Goal: Information Seeking & Learning: Learn about a topic

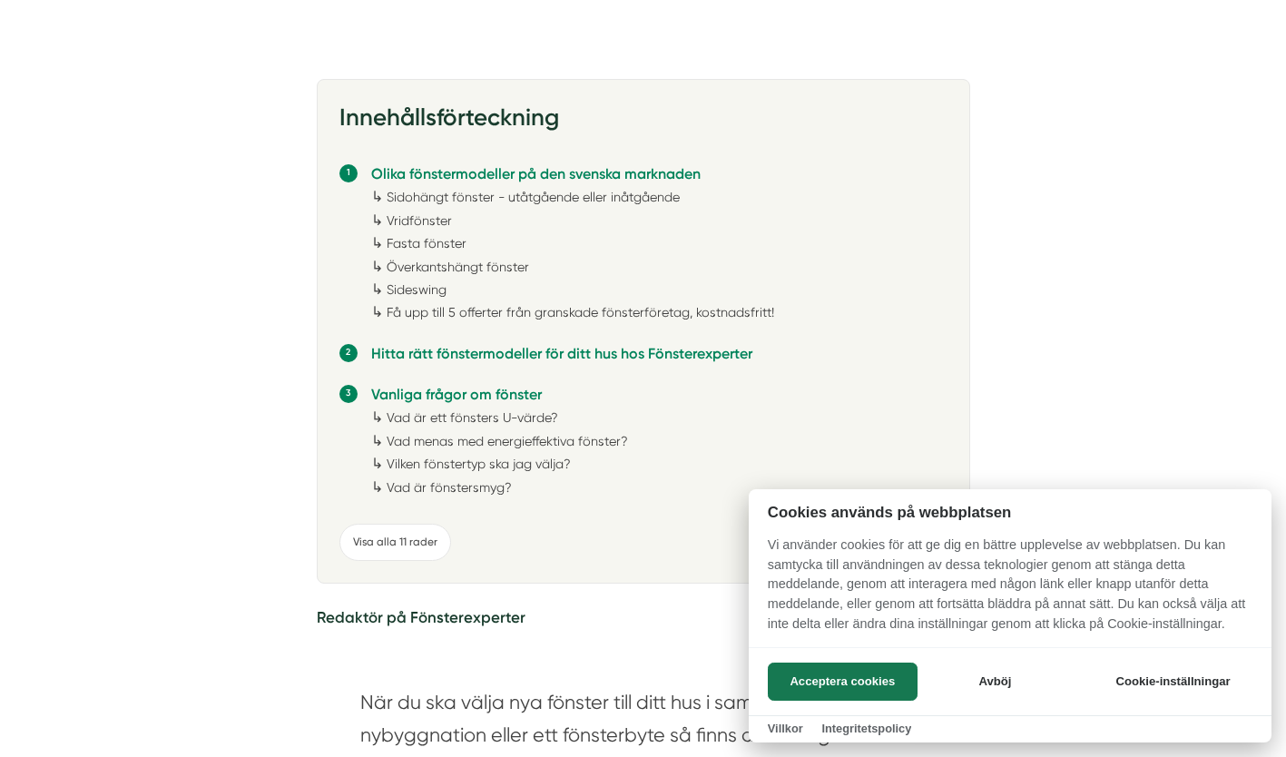
scroll to position [461, 0]
click at [375, 540] on div at bounding box center [643, 378] width 1286 height 757
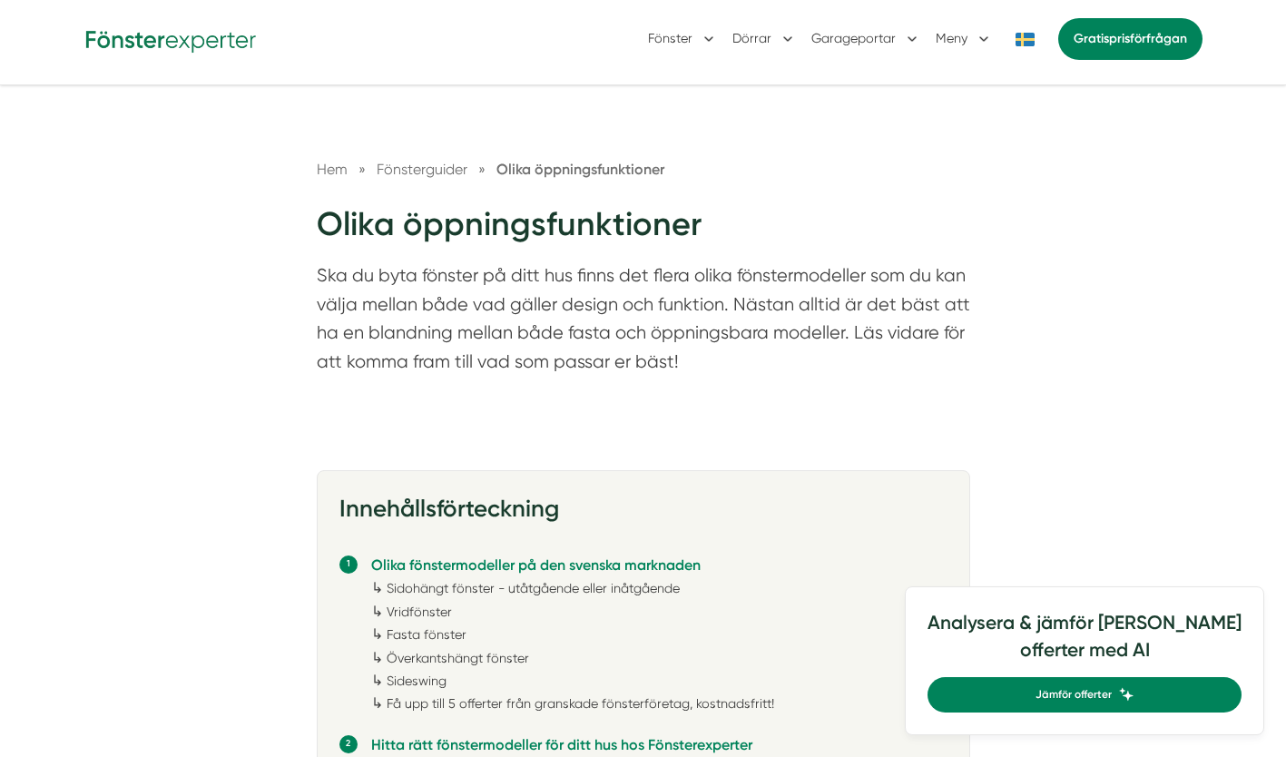
scroll to position [74, 0]
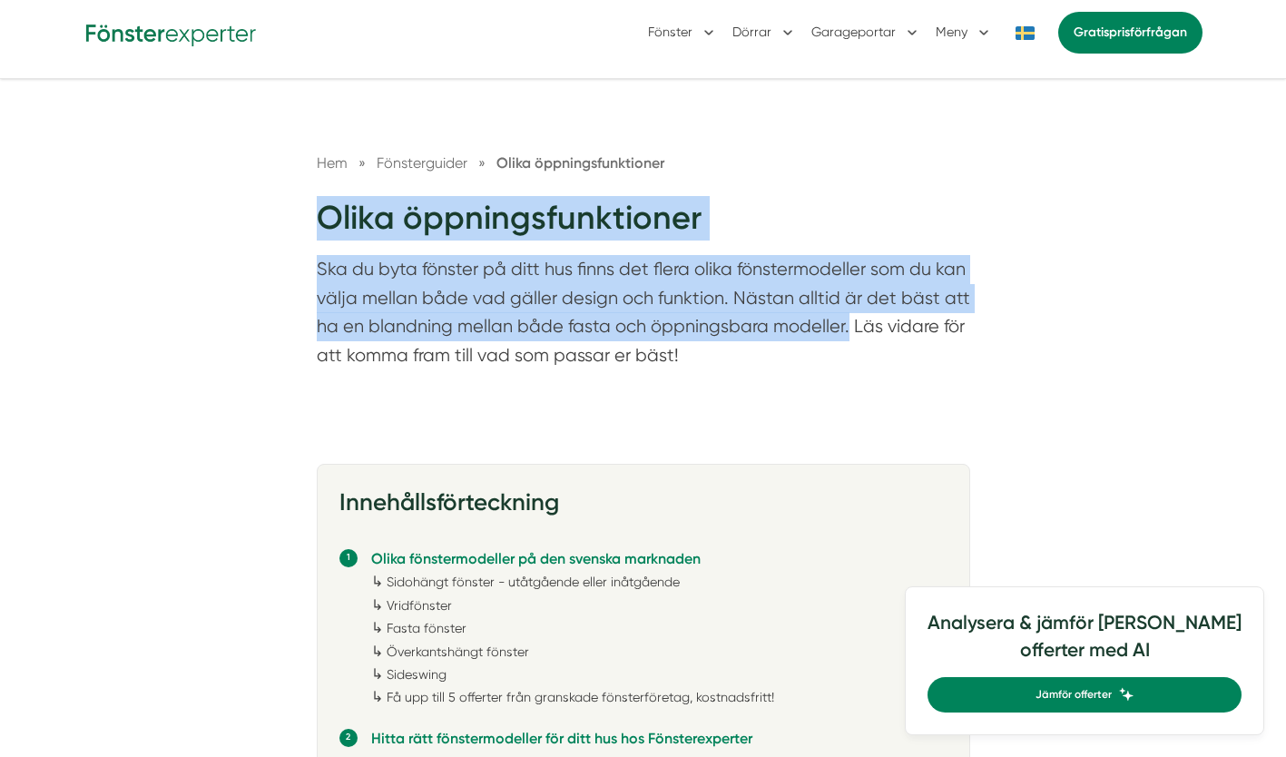
drag, startPoint x: 320, startPoint y: 223, endPoint x: 845, endPoint y: 322, distance: 533.8
click at [845, 322] on div "Hem » Fönsterguider » Olika öppningsfunktioner Olika öppningsfunktioner Ska du …" at bounding box center [643, 265] width 697 height 227
copy div "Olika öppningsfunktioner Ska du byta fönster på ditt hus finns det flera olika …"
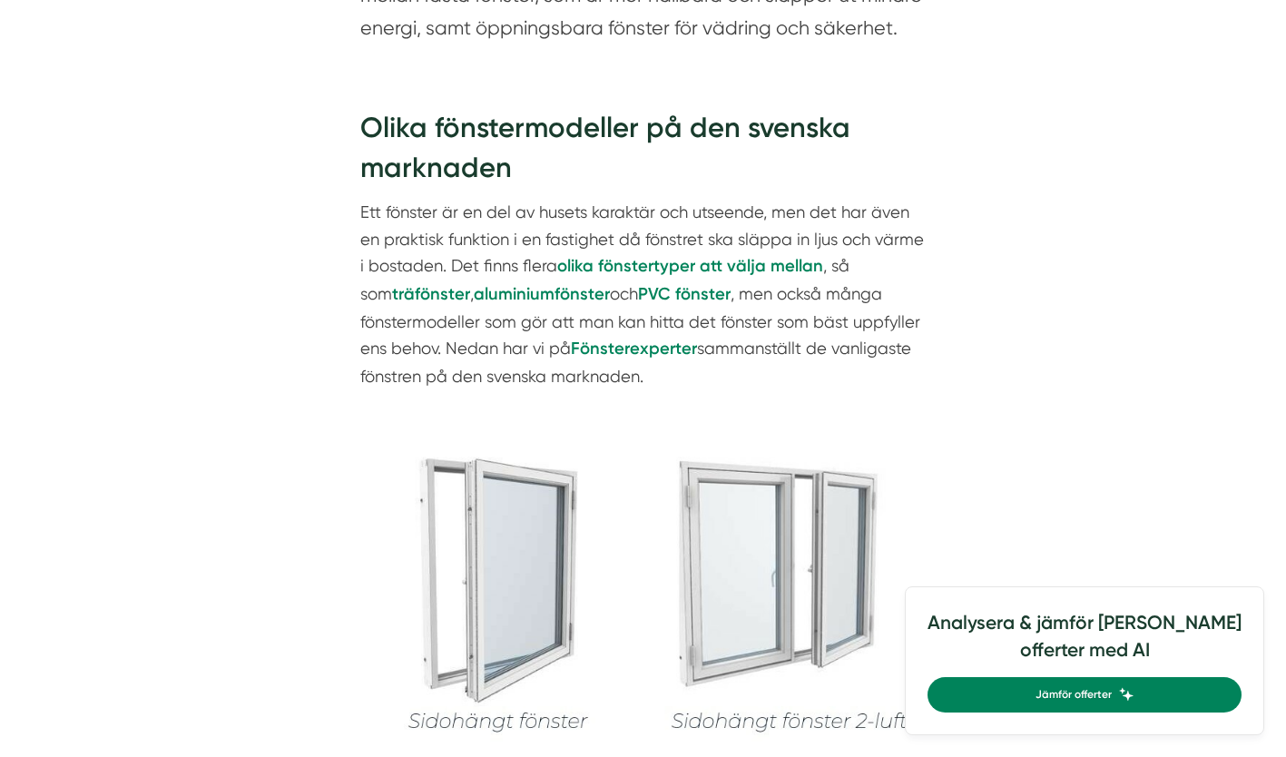
scroll to position [1280, 0]
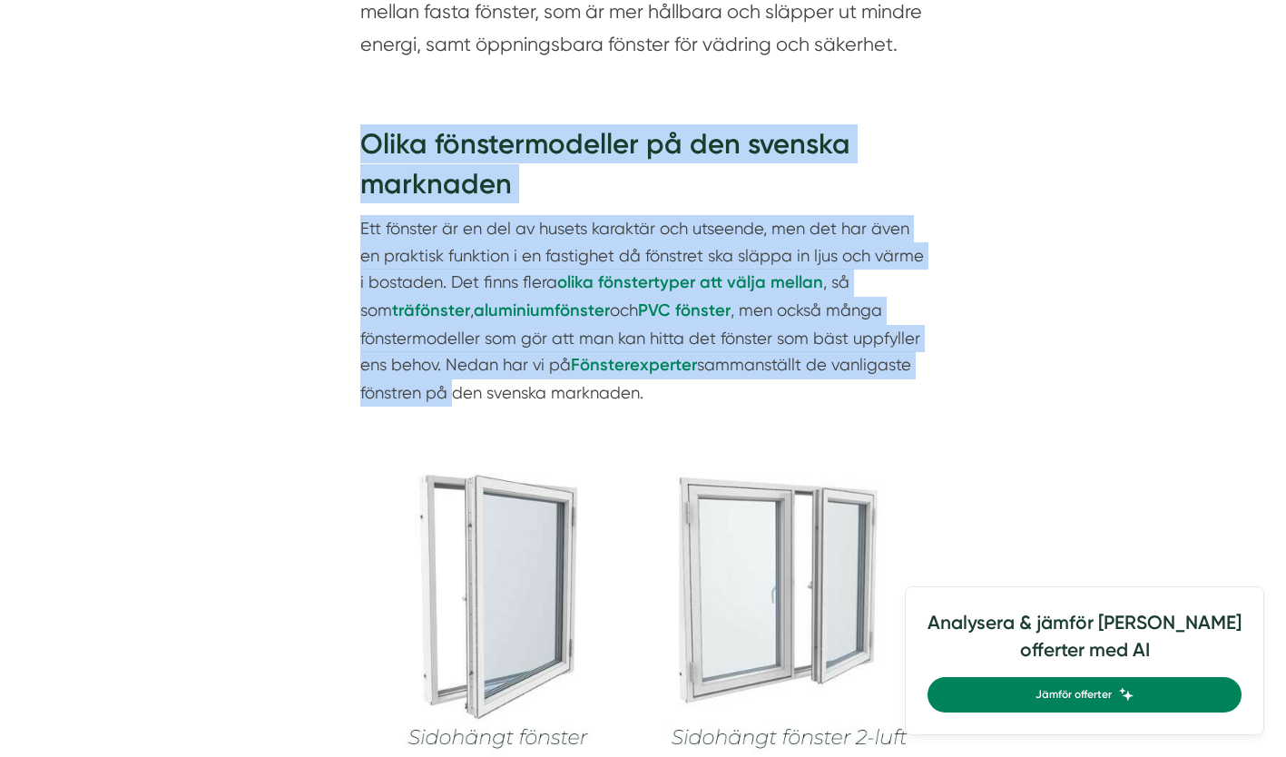
drag, startPoint x: 365, startPoint y: 143, endPoint x: 444, endPoint y: 399, distance: 267.8
click at [444, 399] on div "Olika fönstermodeller på den svenska marknaden Ett fönster är en del av husets …" at bounding box center [643, 264] width 566 height 281
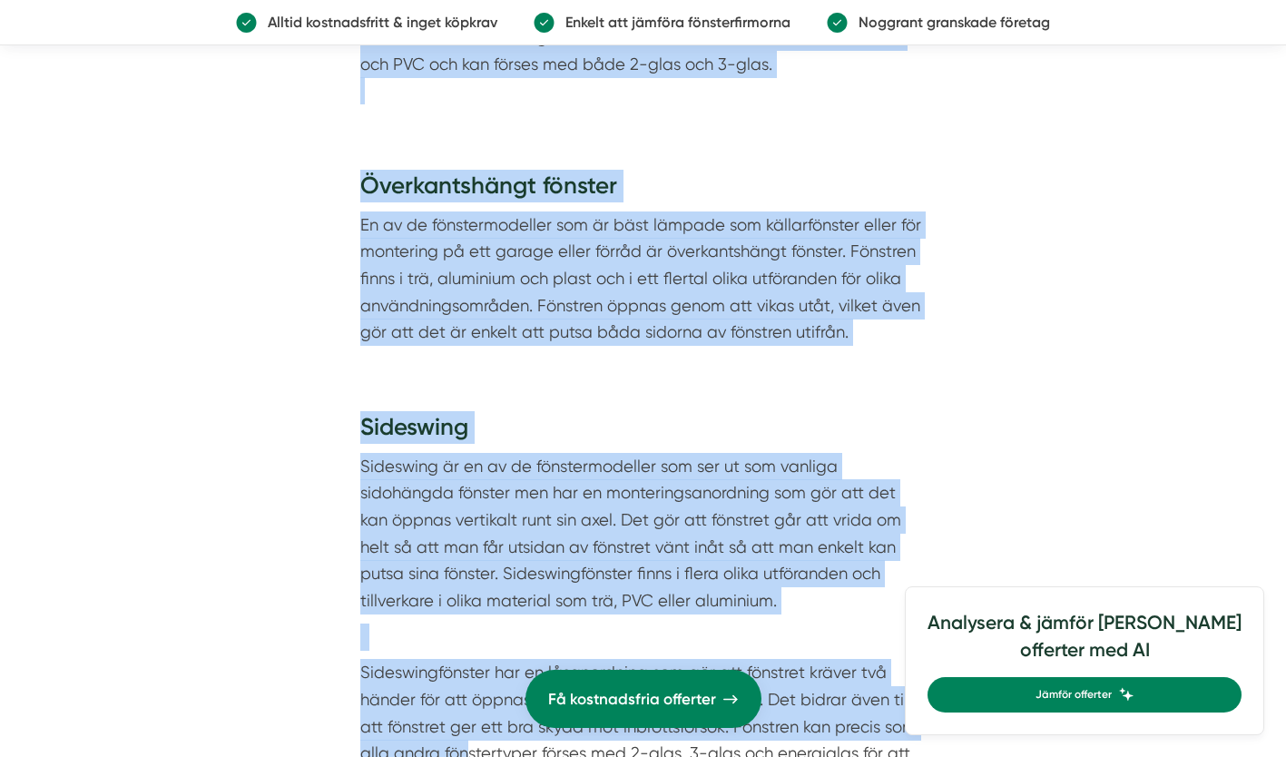
scroll to position [3879, 0]
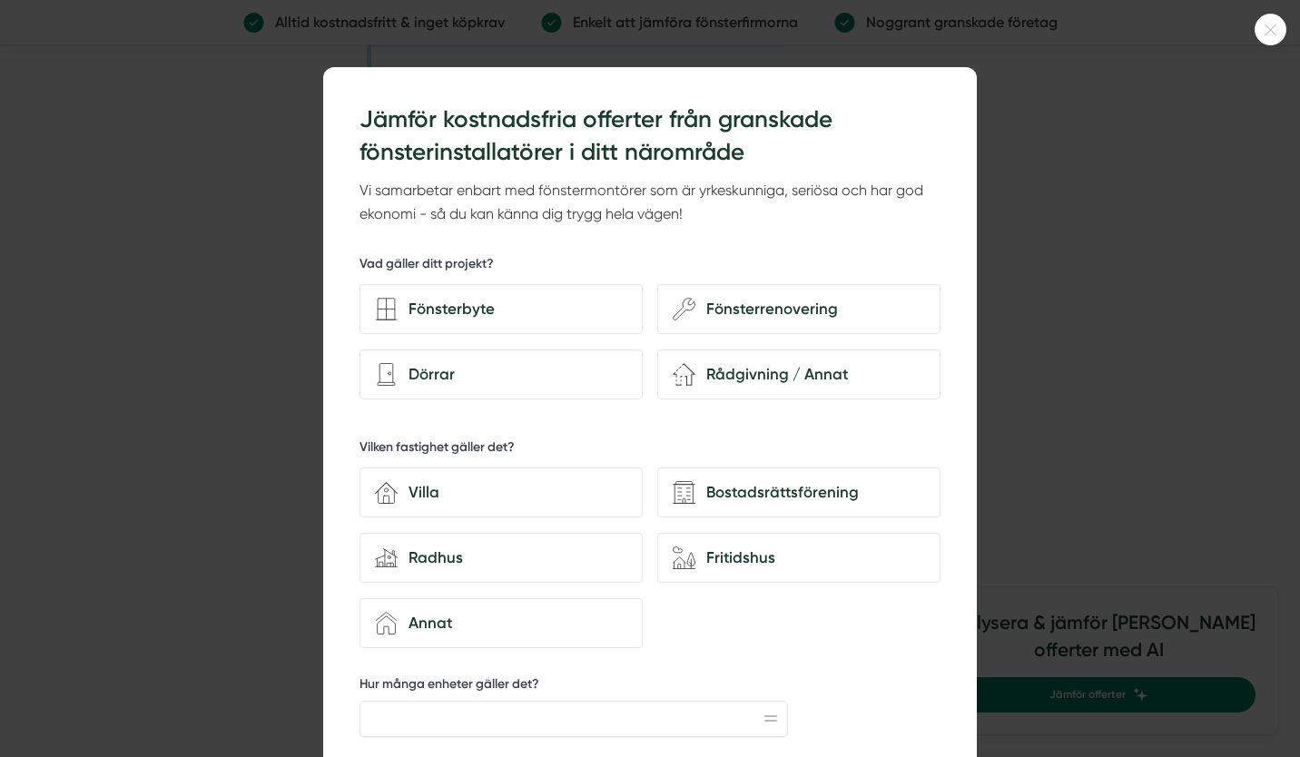
drag, startPoint x: 365, startPoint y: 259, endPoint x: 290, endPoint y: 542, distance: 293.0
click at [290, 542] on body "NYHET Jämför offerter med AI Om oss Kontakta oss Anslut företag [GEOGRAPHIC_DAT…" at bounding box center [650, 377] width 1300 height 8512
click at [290, 542] on div at bounding box center [650, 378] width 1300 height 757
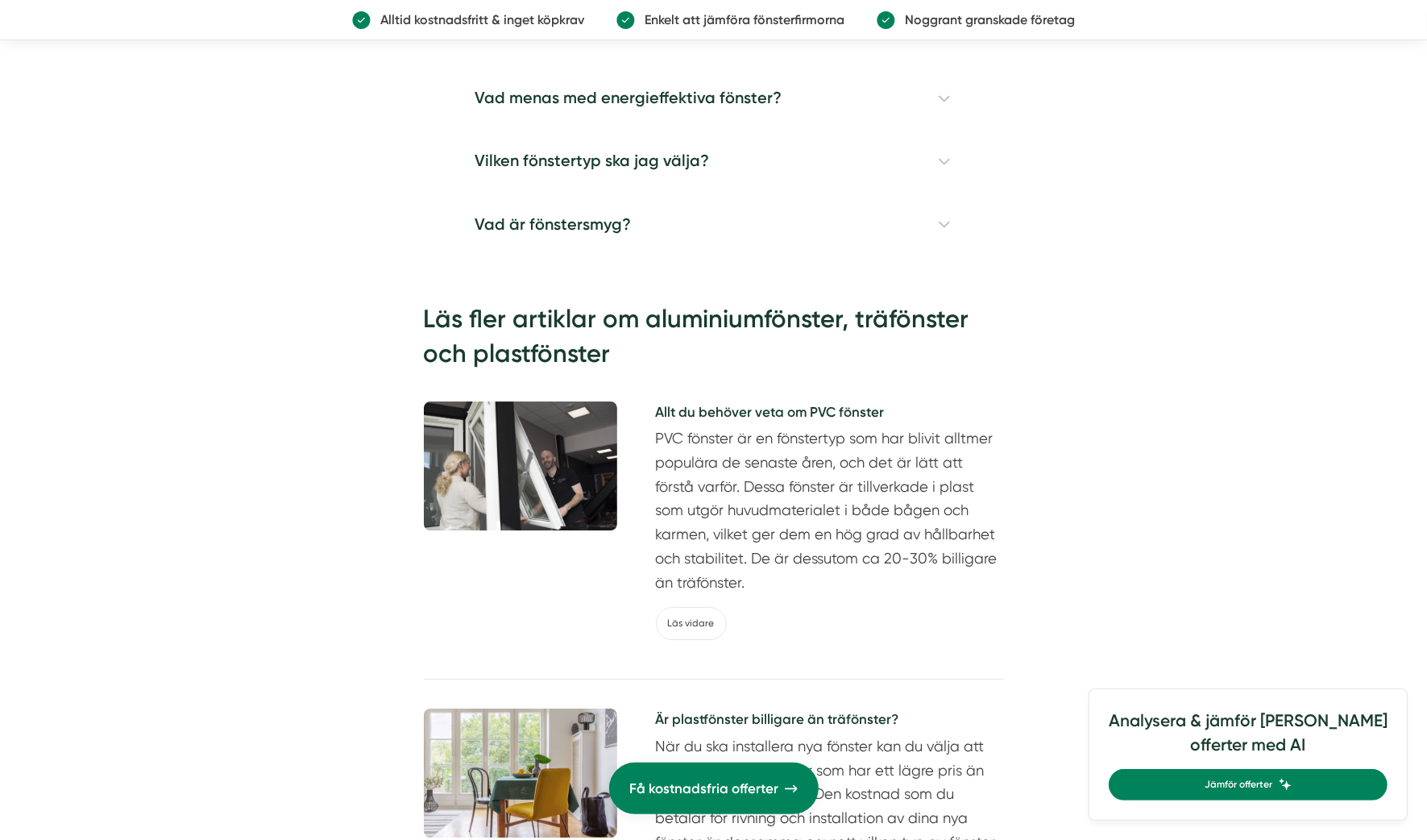
scroll to position [4322, 0]
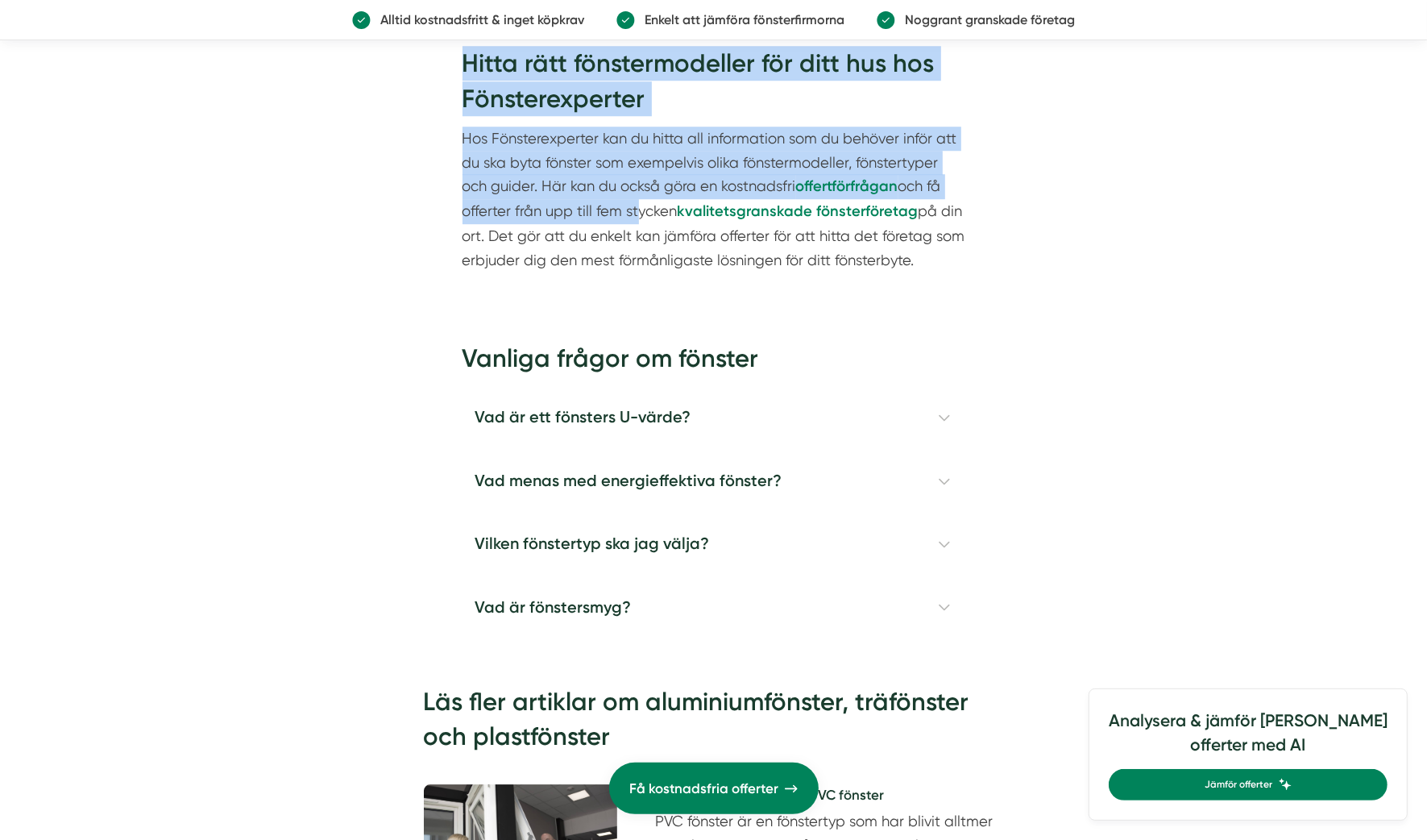
drag, startPoint x: 463, startPoint y: 133, endPoint x: 952, endPoint y: 265, distance: 506.5
copy div "Lor ip dol sitam con adipisc elit sedd eiu t incidid utl etdoloremagn aliqu eni…"
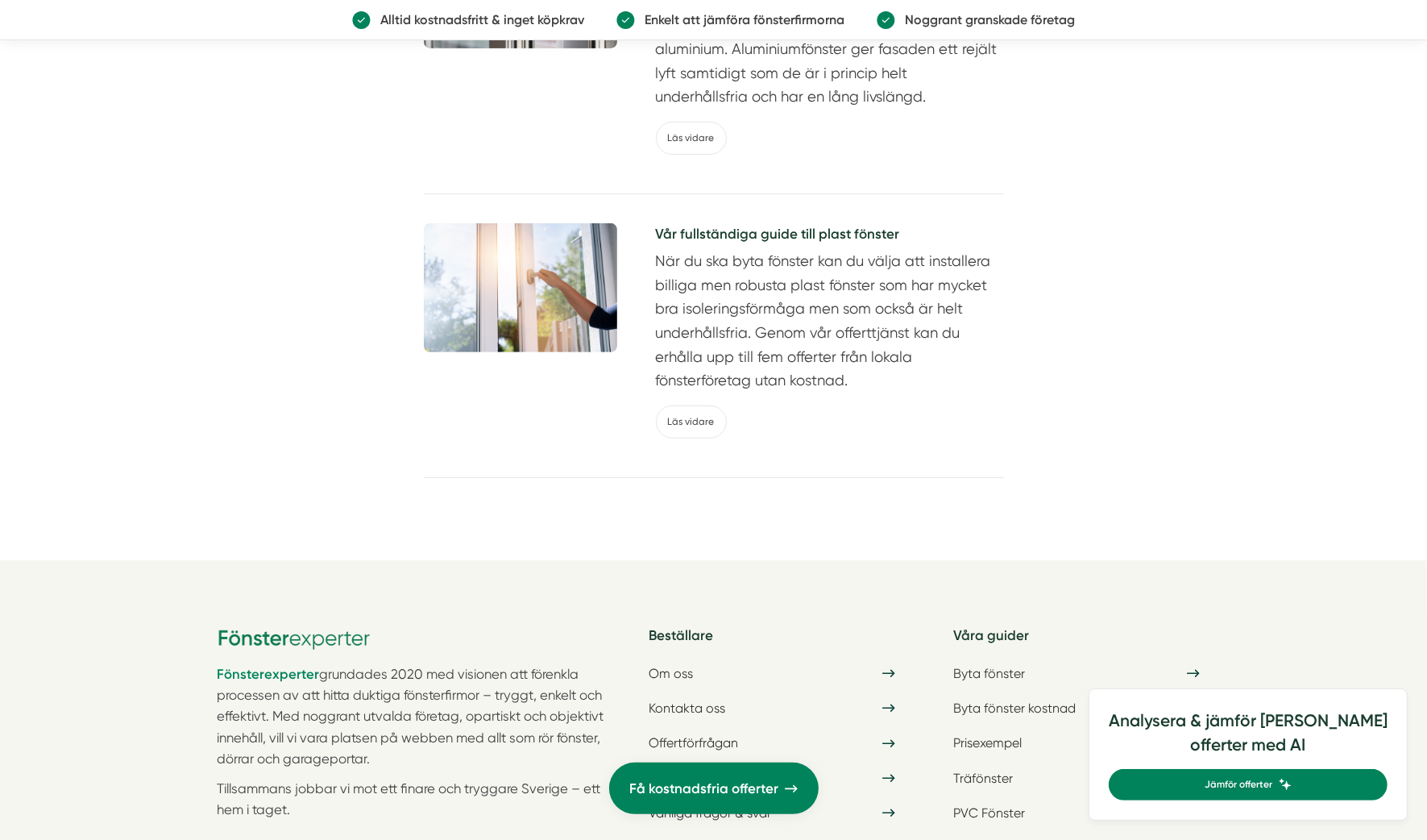
scroll to position [6347, 0]
